Goal: Information Seeking & Learning: Find specific fact

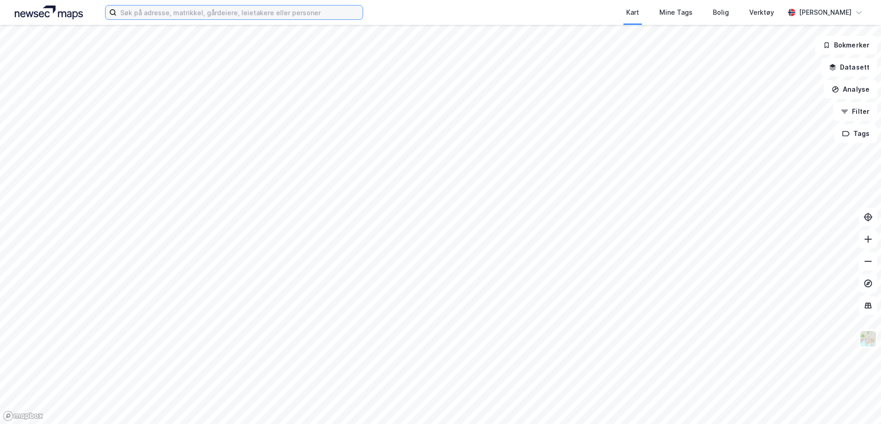
click at [203, 12] on input at bounding box center [240, 13] width 246 height 14
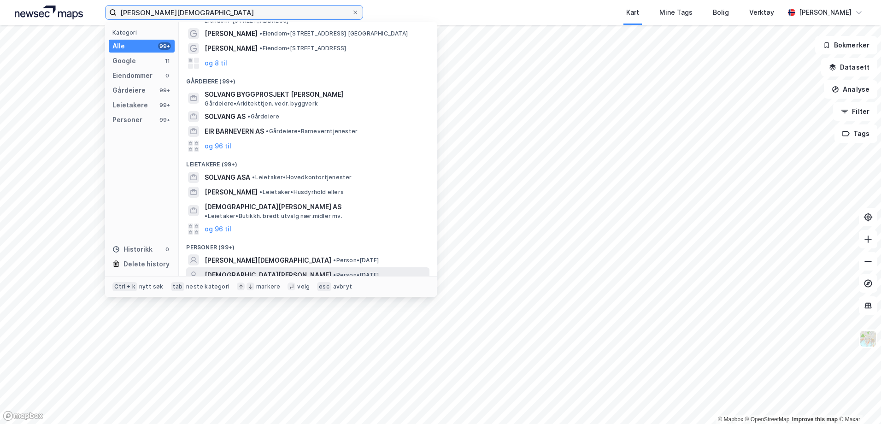
scroll to position [46, 0]
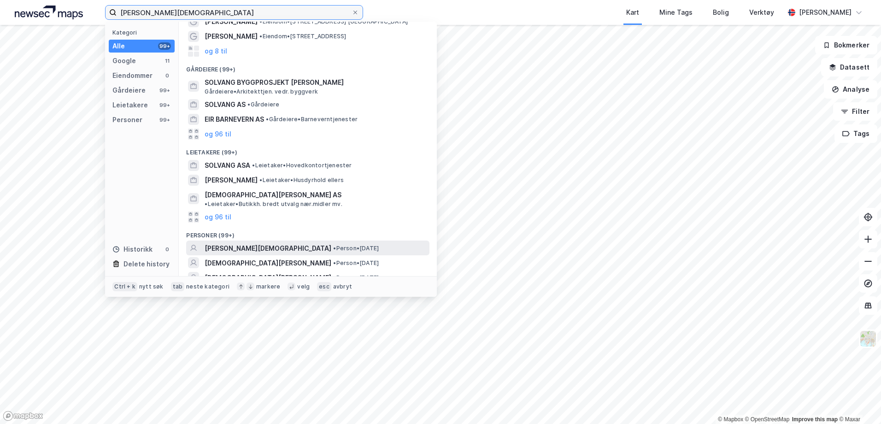
type input "[PERSON_NAME][DEMOGRAPHIC_DATA]"
click at [255, 243] on span "[PERSON_NAME][DEMOGRAPHIC_DATA]" at bounding box center [268, 248] width 127 height 11
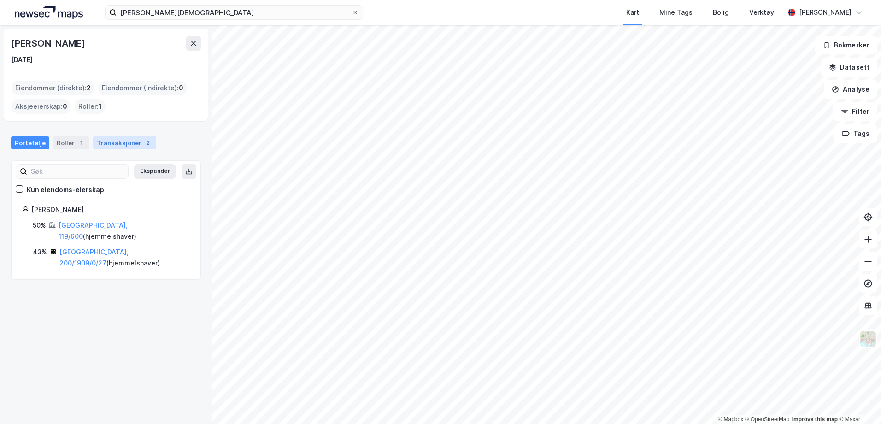
click at [109, 147] on div "Transaksjoner 2" at bounding box center [124, 142] width 63 height 13
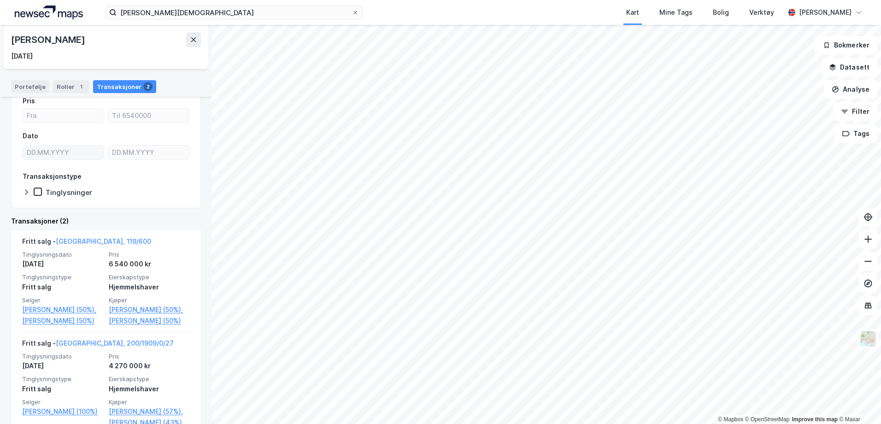
scroll to position [92, 0]
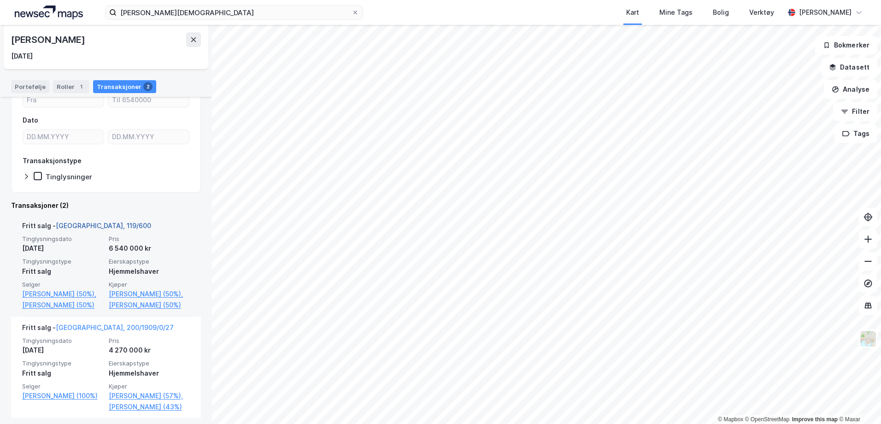
click at [91, 228] on link "[GEOGRAPHIC_DATA], 119/600" at bounding box center [103, 226] width 95 height 8
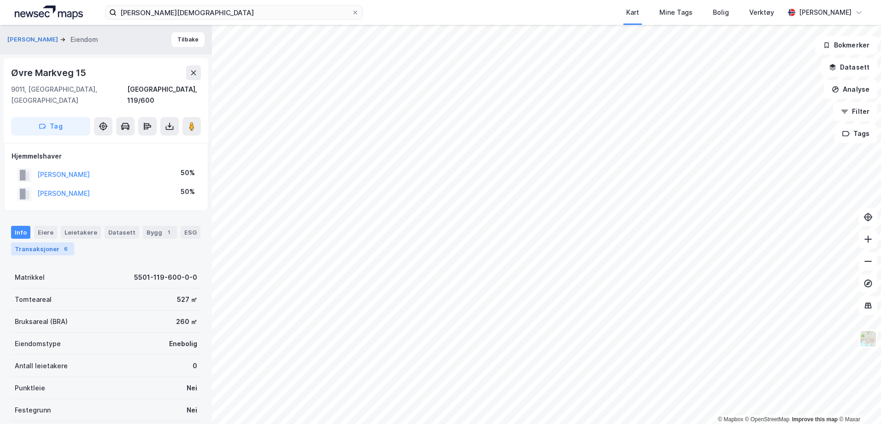
click at [26, 243] on div "Transaksjoner 6" at bounding box center [42, 248] width 63 height 13
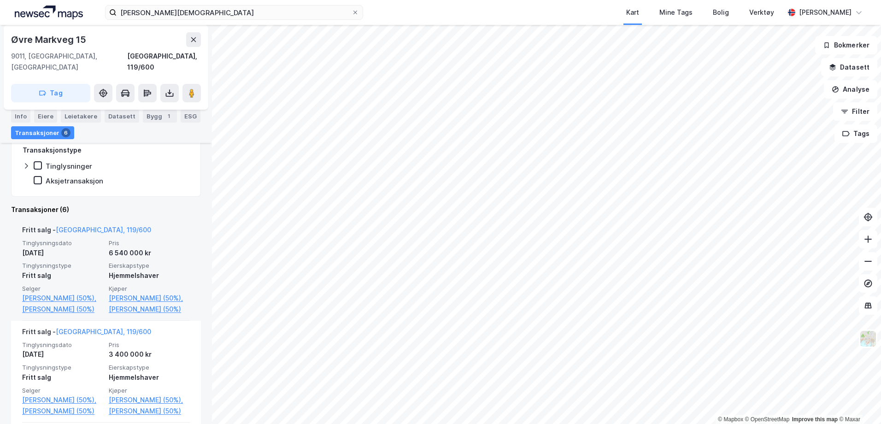
scroll to position [184, 0]
